Goal: Transaction & Acquisition: Purchase product/service

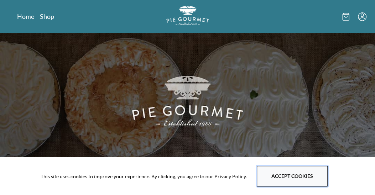
click at [282, 180] on button "Accept cookies" at bounding box center [291, 176] width 71 height 21
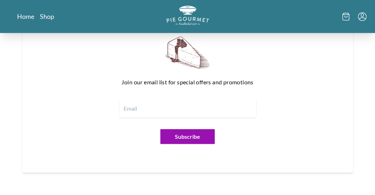
scroll to position [640, 0]
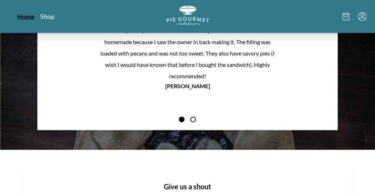
click at [28, 19] on link "Home" at bounding box center [25, 16] width 17 height 9
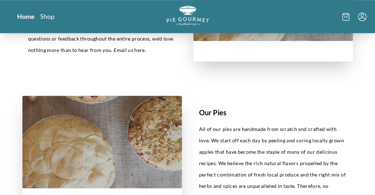
scroll to position [249, 0]
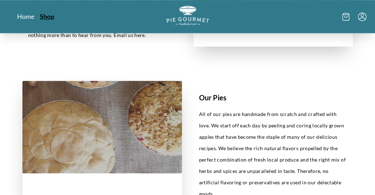
click at [49, 19] on link "Shop" at bounding box center [47, 16] width 14 height 9
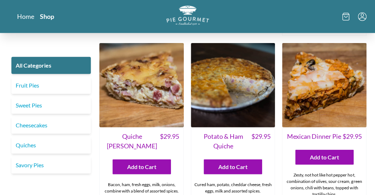
scroll to position [730, 0]
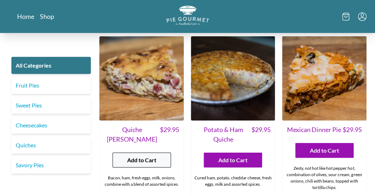
click at [148, 156] on span "Add to Cart" at bounding box center [141, 160] width 29 height 9
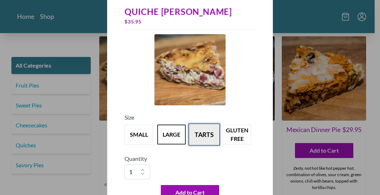
click at [198, 137] on button "tarts" at bounding box center [204, 134] width 31 height 22
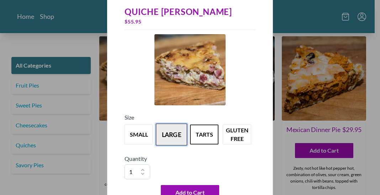
click at [180, 132] on button "large" at bounding box center [171, 134] width 31 height 22
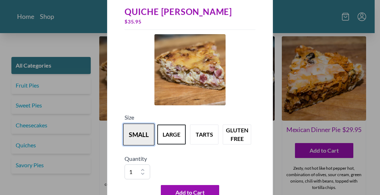
click at [148, 132] on button "small" at bounding box center [138, 134] width 31 height 22
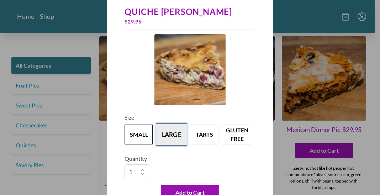
click at [168, 131] on button "large" at bounding box center [171, 134] width 31 height 22
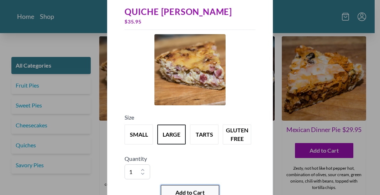
click at [182, 188] on span "Add to Cart" at bounding box center [189, 192] width 29 height 9
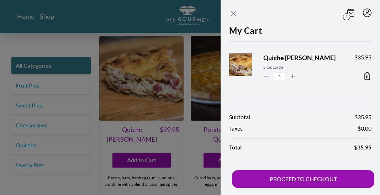
click at [233, 13] on icon "Close panel" at bounding box center [233, 13] width 4 height 4
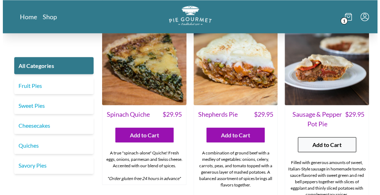
scroll to position [587, 0]
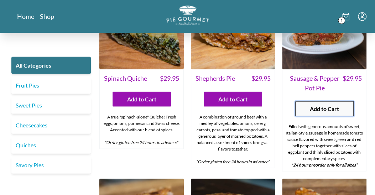
click at [329, 105] on span "Add to Cart" at bounding box center [323, 109] width 29 height 9
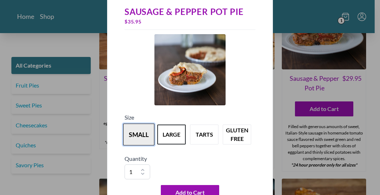
click at [152, 136] on button "small" at bounding box center [138, 134] width 31 height 22
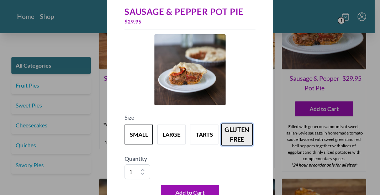
click at [229, 135] on button "gluten free" at bounding box center [236, 134] width 31 height 22
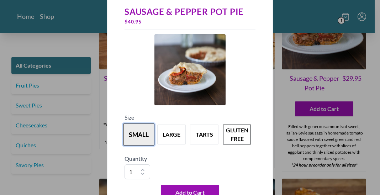
click at [148, 128] on button "small" at bounding box center [138, 134] width 31 height 22
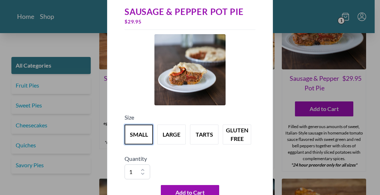
click at [80, 137] on div "Sausage & Pepper Pot Pie $ 29.95 Size small large tarts gluten free Quantity 1 …" at bounding box center [190, 97] width 380 height 195
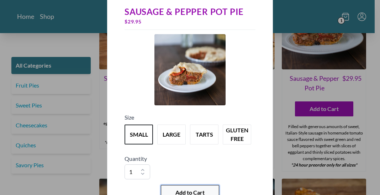
click at [178, 187] on button "Add to Cart" at bounding box center [190, 192] width 58 height 15
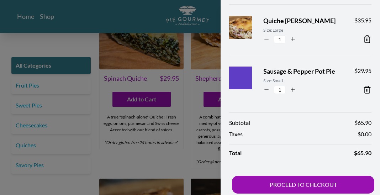
scroll to position [42, 0]
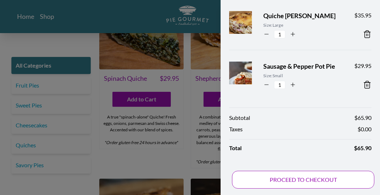
click at [300, 180] on button "PROCEED TO CHECKOUT" at bounding box center [303, 180] width 142 height 18
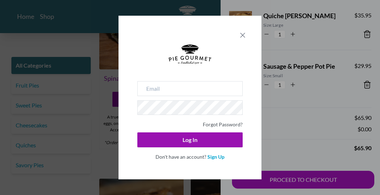
click at [243, 35] on icon "Close panel" at bounding box center [242, 35] width 4 height 4
